Goal: Transaction & Acquisition: Purchase product/service

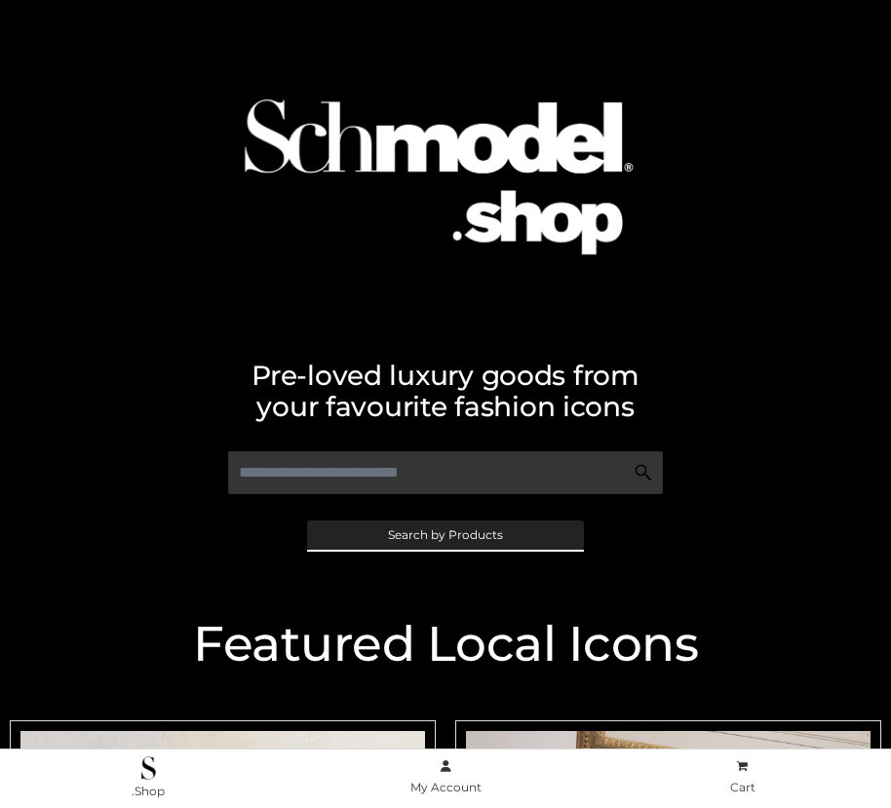
click at [445, 534] on span "Search by Products" at bounding box center [445, 535] width 115 height 12
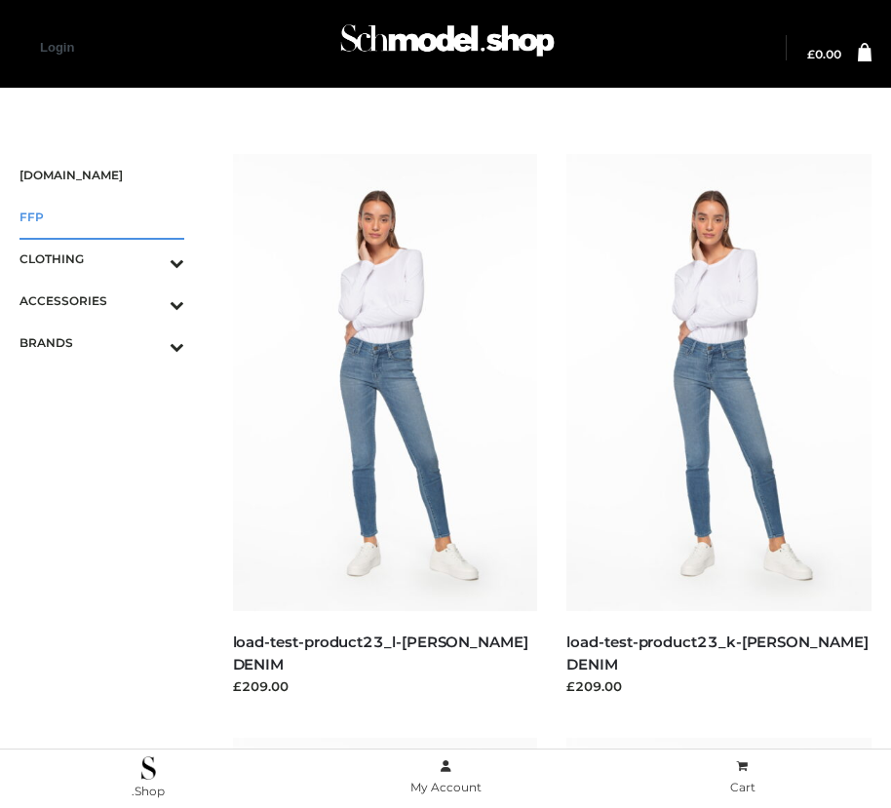
click at [101, 216] on span "FFP" at bounding box center [101, 217] width 165 height 22
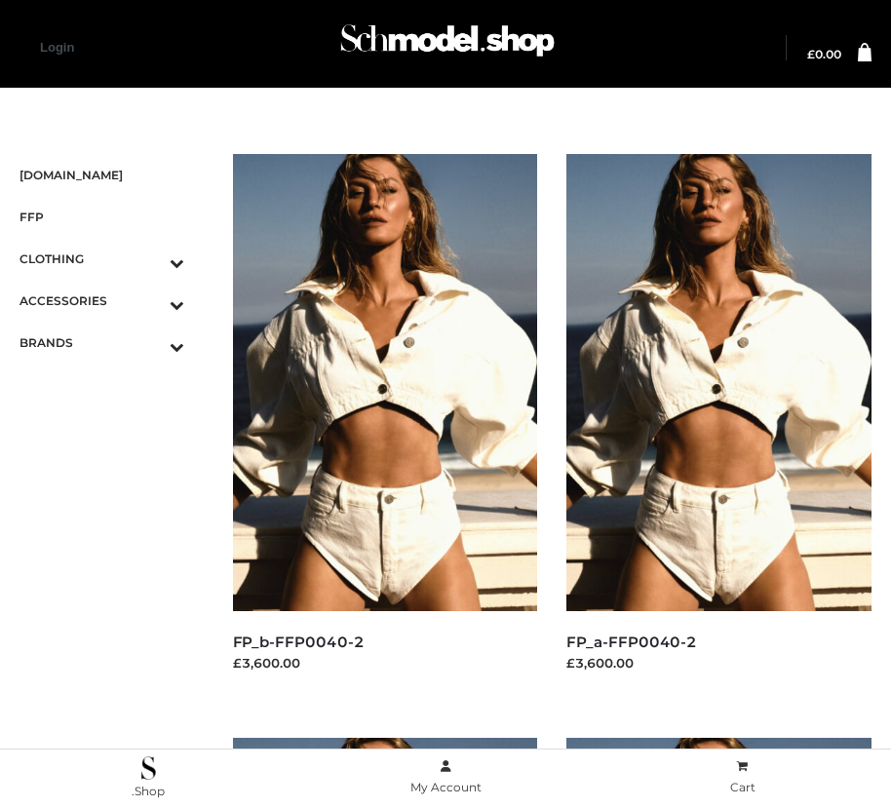
scroll to position [2811, 0]
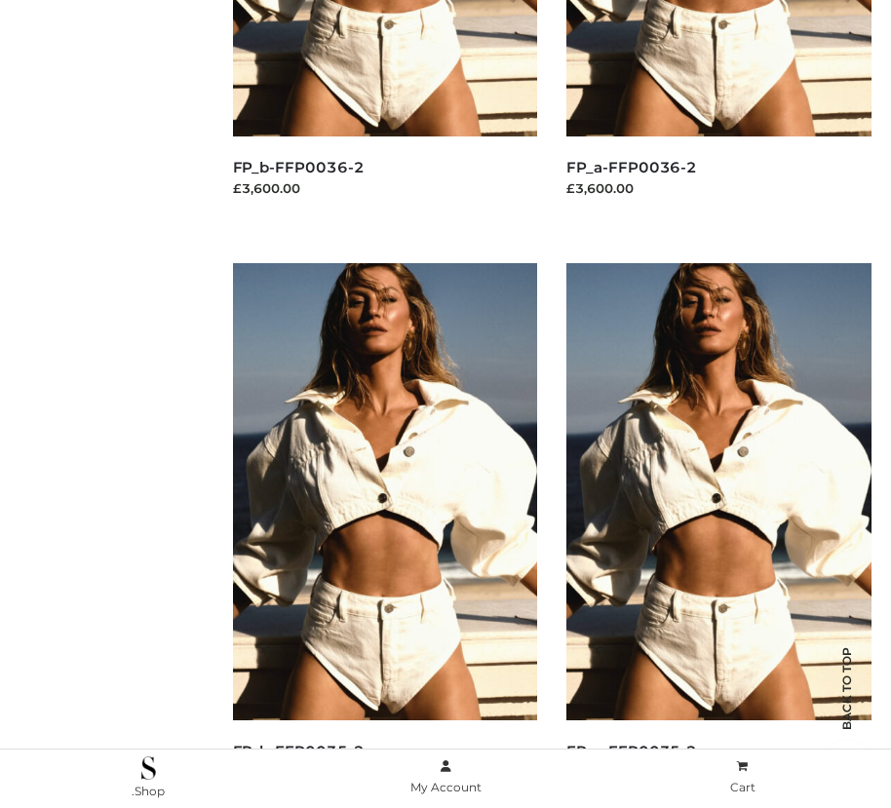
click at [384, 535] on img at bounding box center [385, 491] width 305 height 457
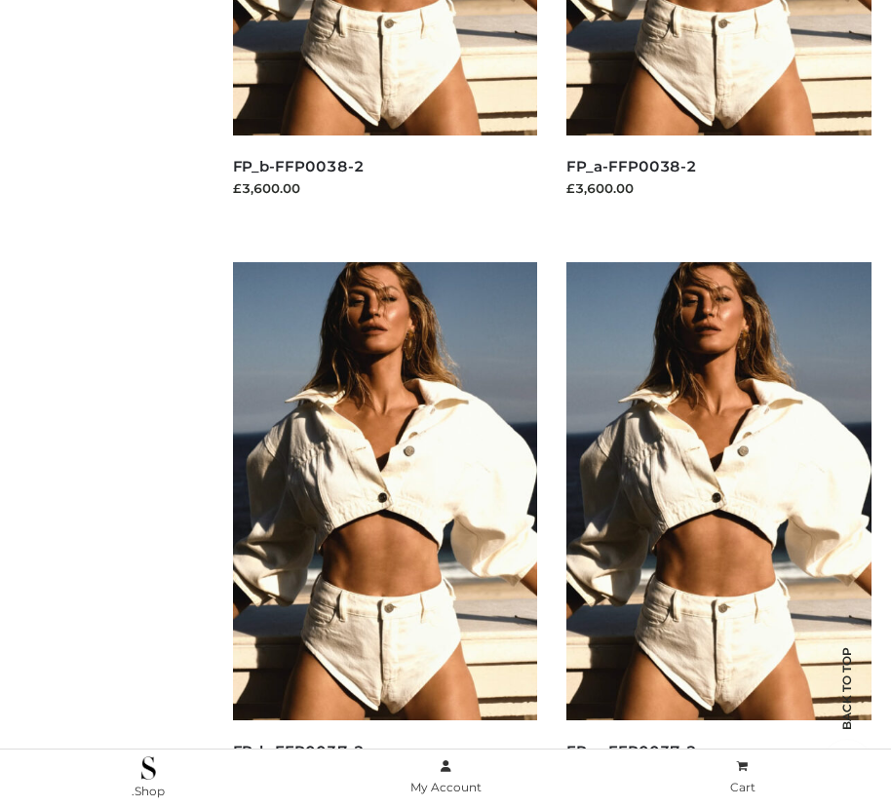
click at [384, 534] on img at bounding box center [385, 490] width 305 height 457
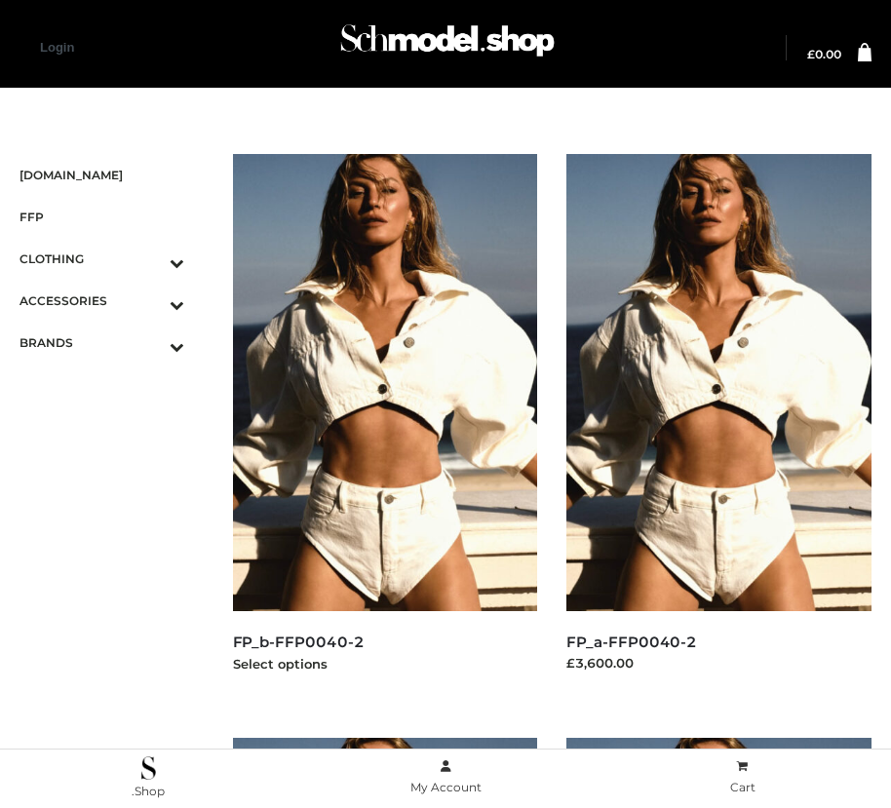
click at [384, 426] on img at bounding box center [385, 382] width 305 height 457
